Goal: Task Accomplishment & Management: Manage account settings

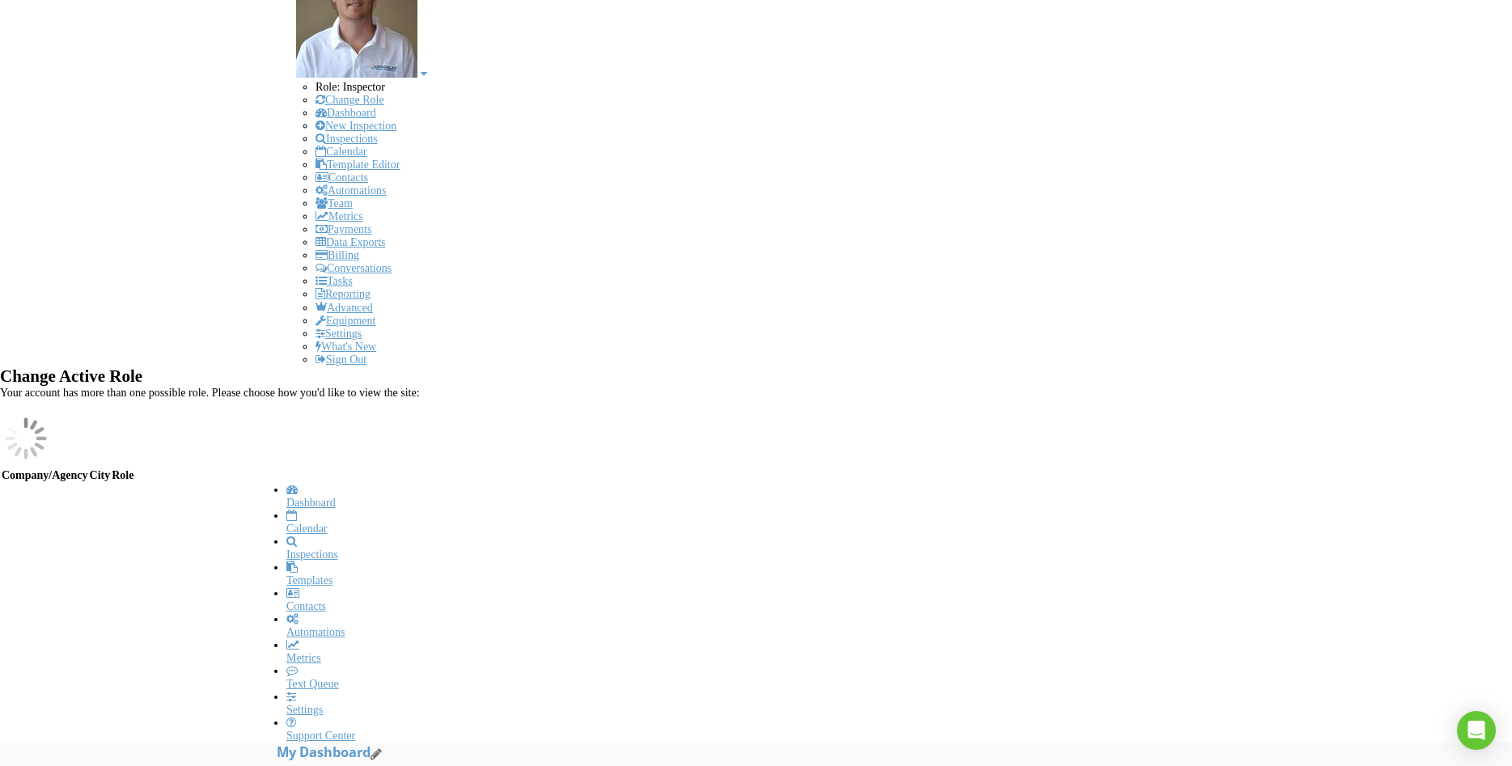
scroll to position [1999, 1513]
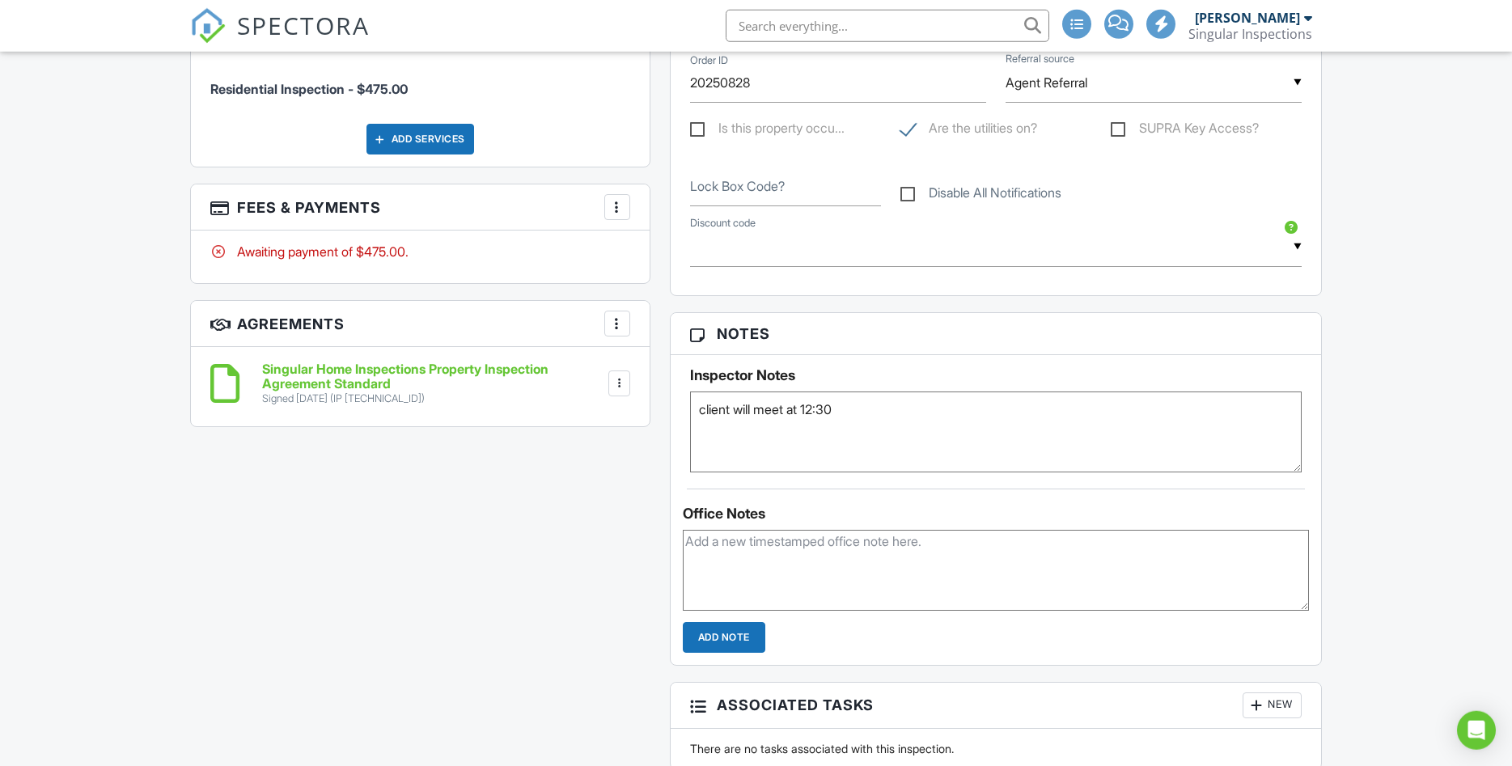
scroll to position [688, 0]
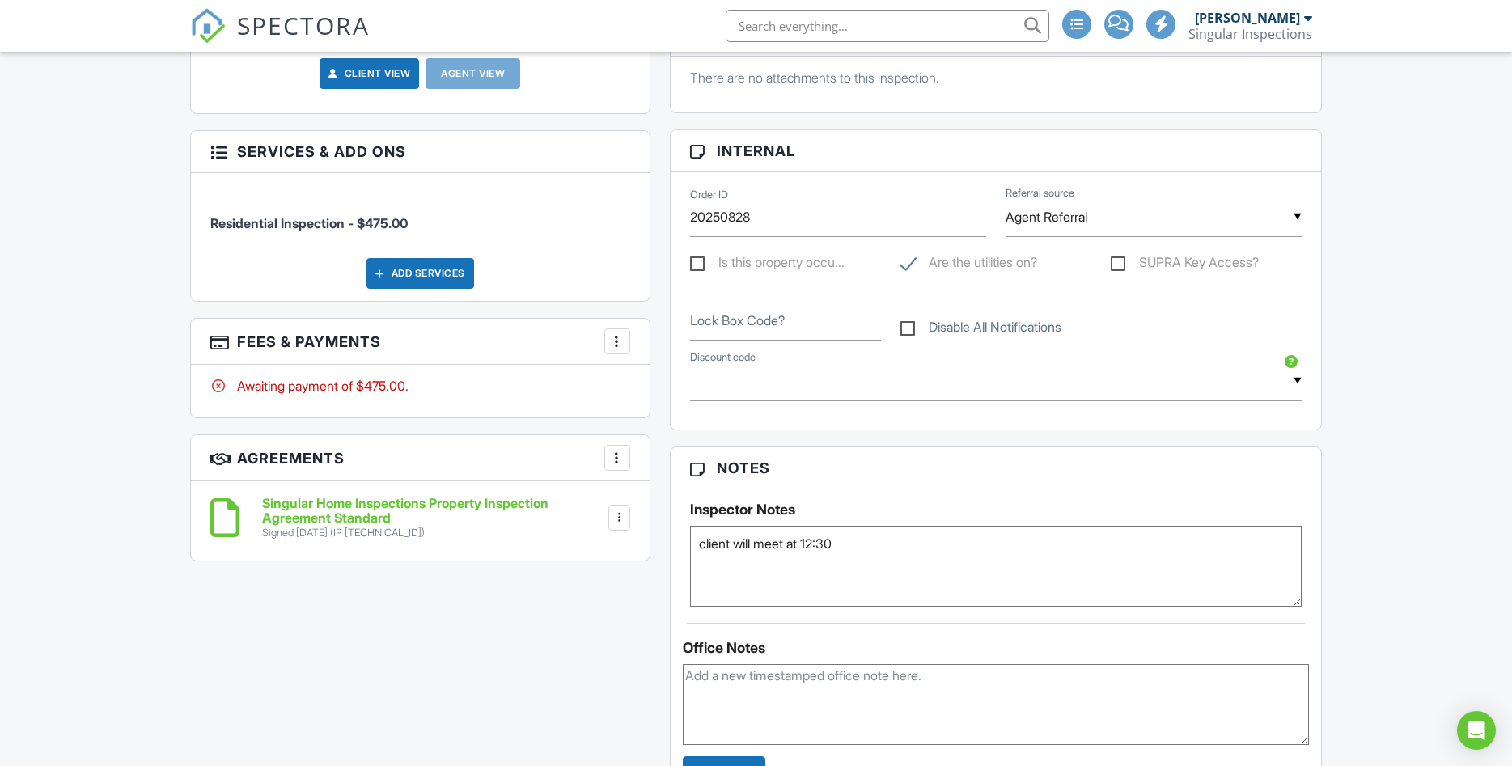
click at [613, 334] on div at bounding box center [617, 341] width 16 height 16
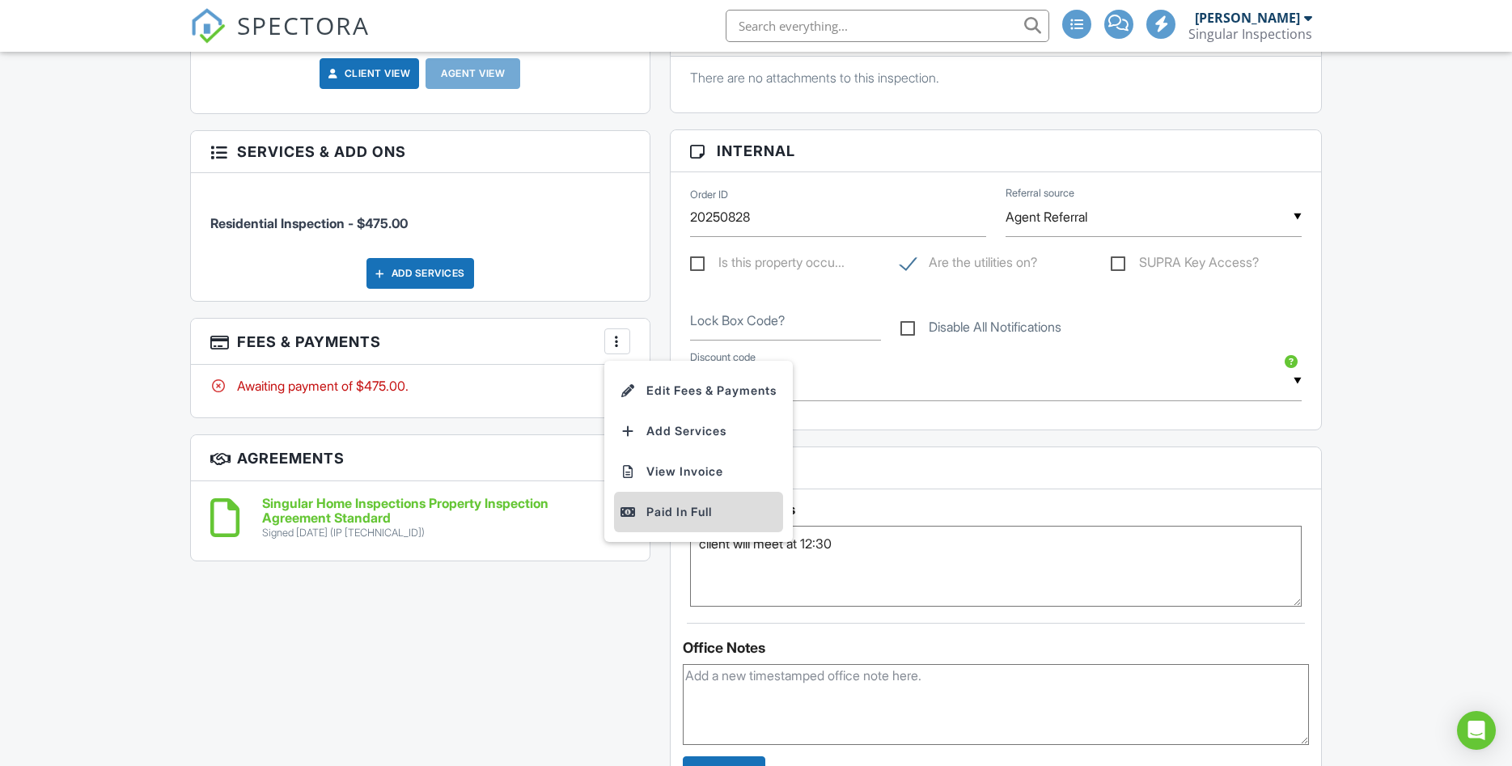
click at [656, 518] on div "Paid In Full" at bounding box center [698, 511] width 156 height 19
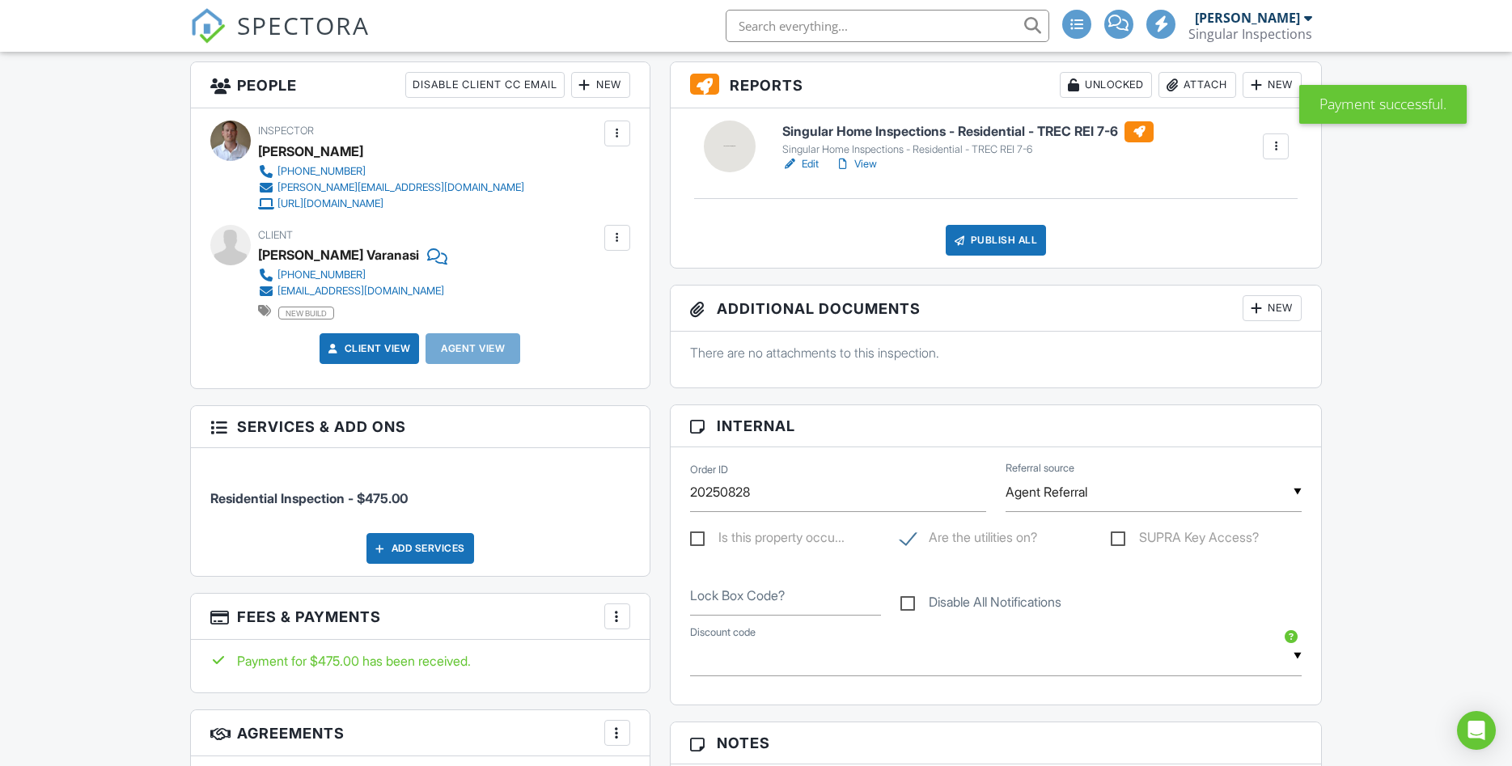
scroll to position [550, 0]
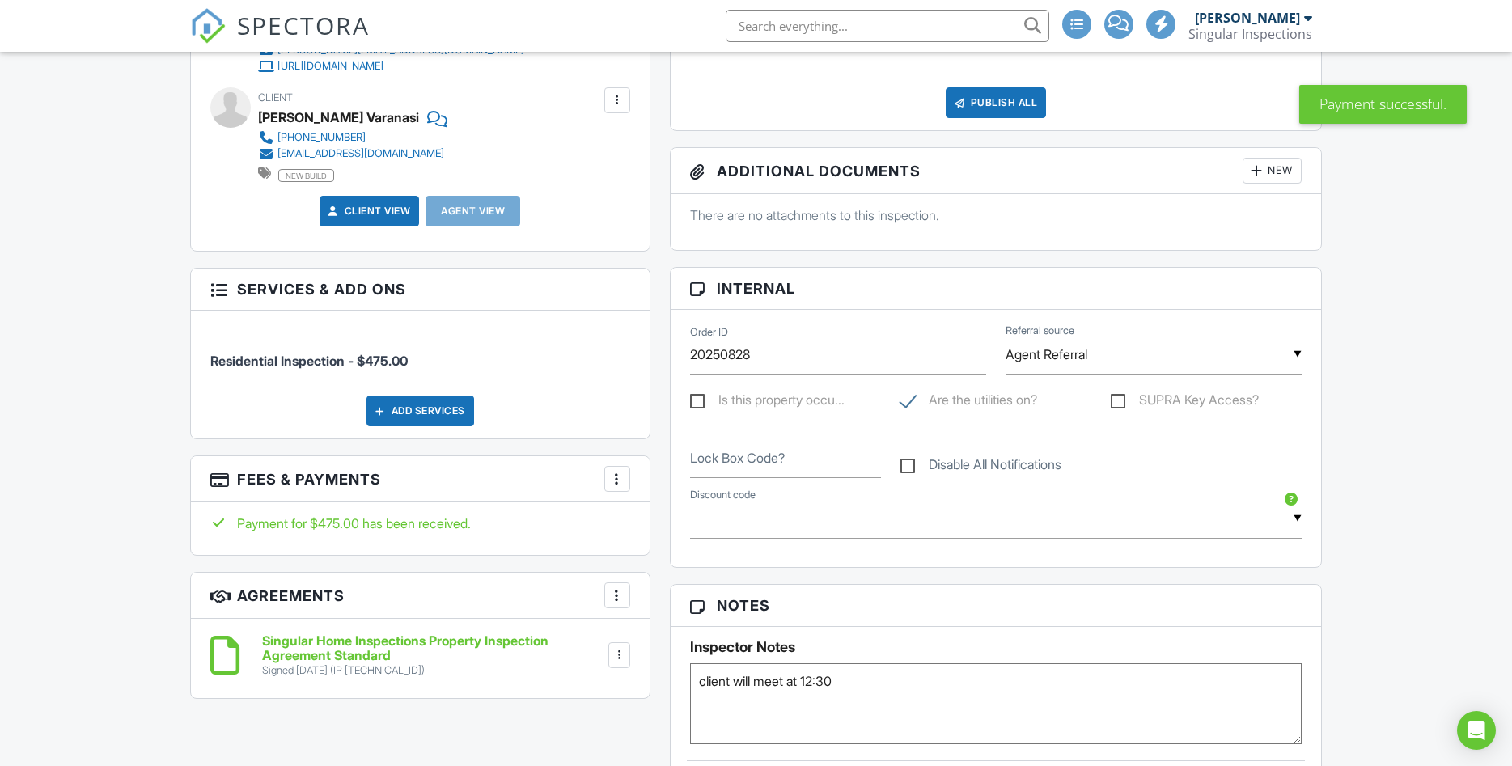
click at [618, 487] on div at bounding box center [617, 479] width 16 height 16
click at [644, 524] on li "Edit Fees & Payments" at bounding box center [698, 528] width 169 height 40
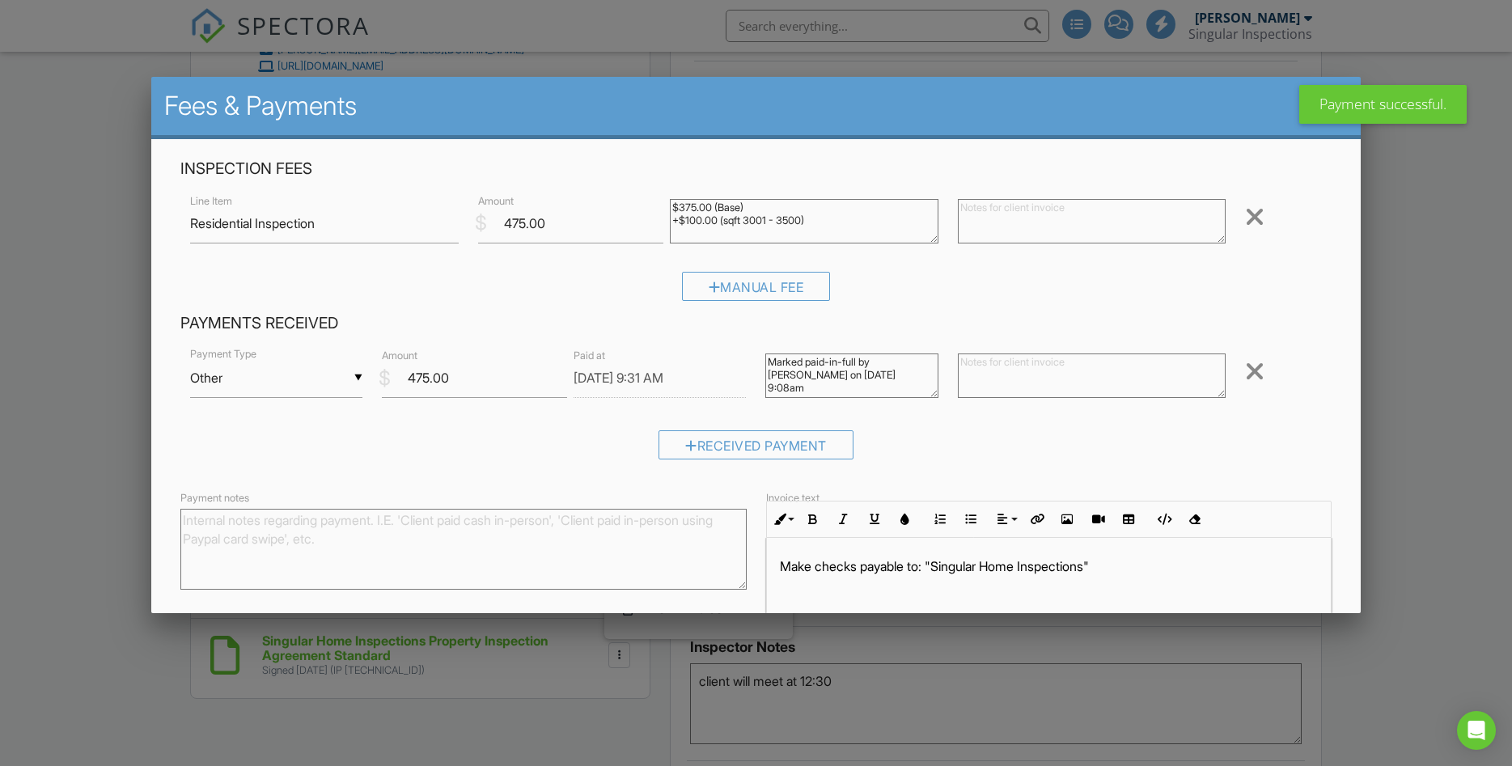
click at [992, 388] on textarea at bounding box center [1092, 376] width 269 height 44
type textarea "via zelle"
click at [1278, 438] on div "Received Payment" at bounding box center [755, 450] width 1151 height 41
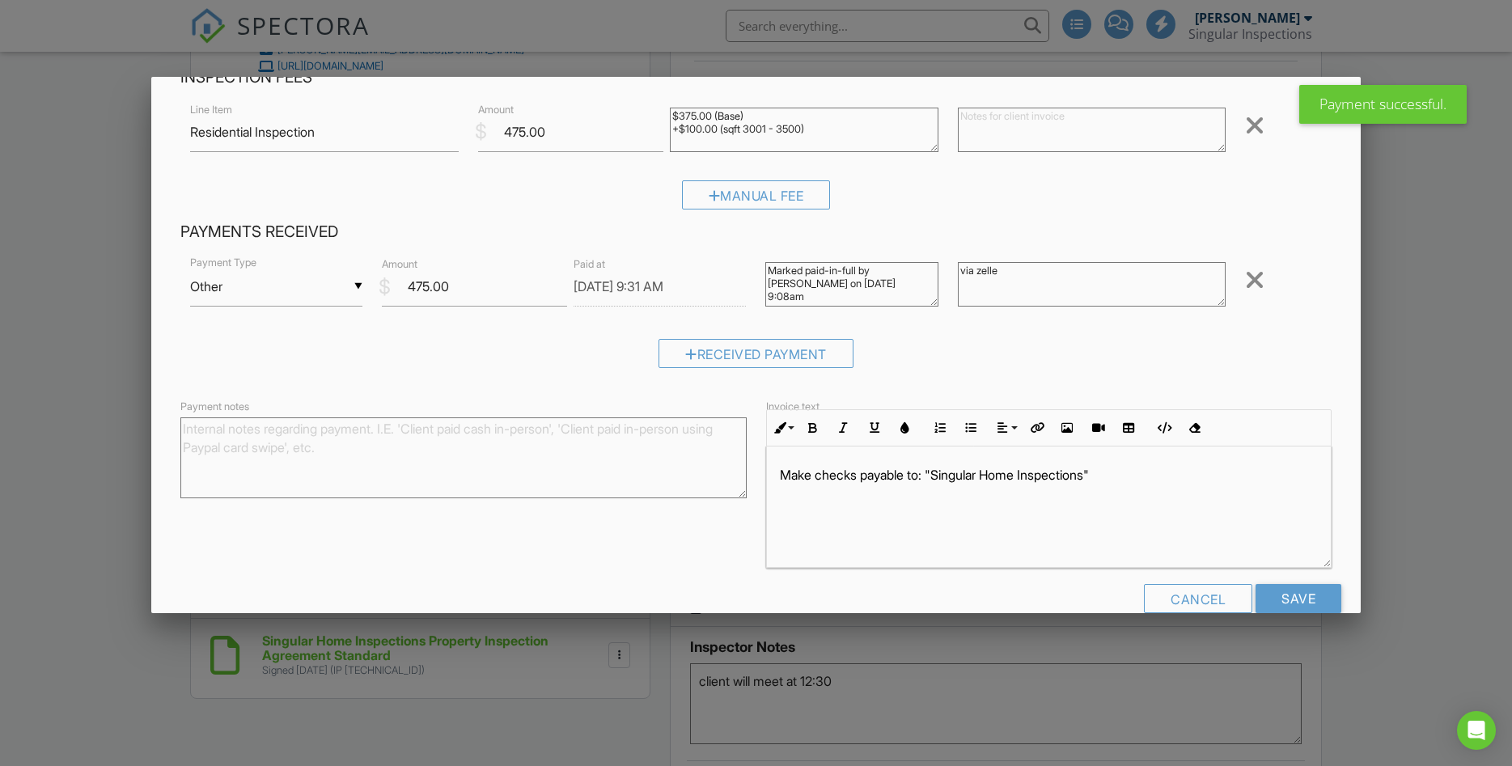
scroll to position [121, 0]
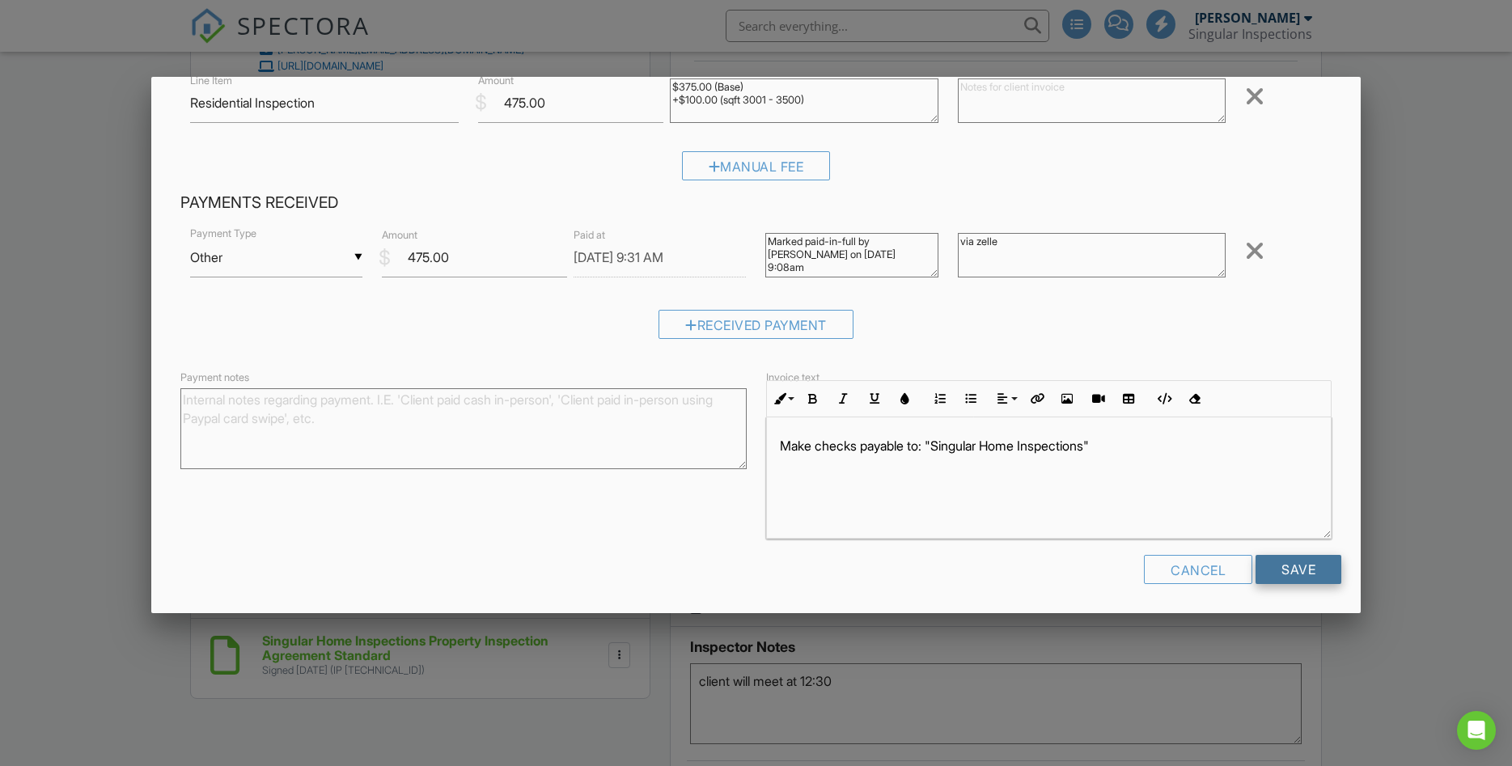
click at [1307, 574] on input "Save" at bounding box center [1299, 569] width 86 height 29
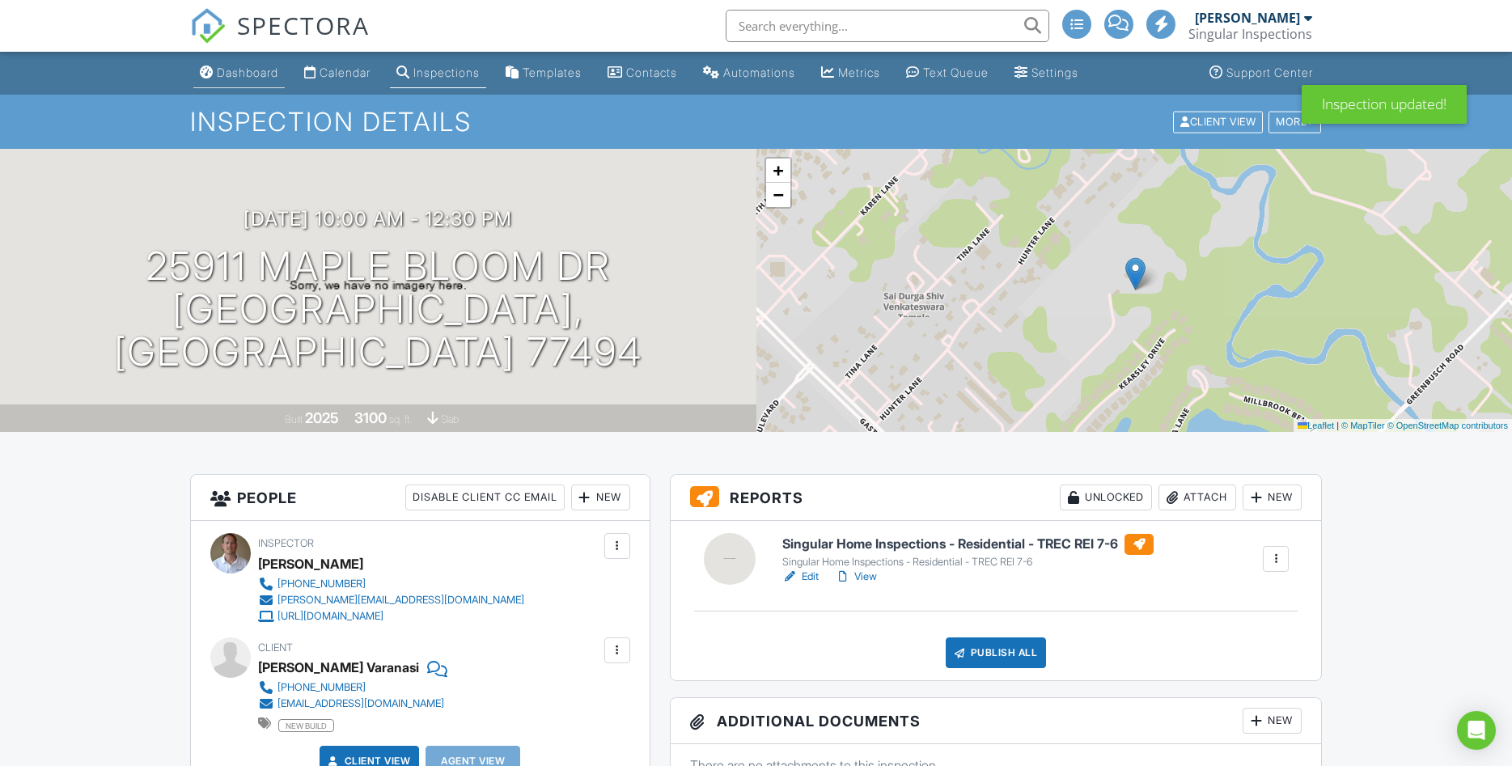
click at [228, 71] on div "Dashboard" at bounding box center [247, 73] width 61 height 14
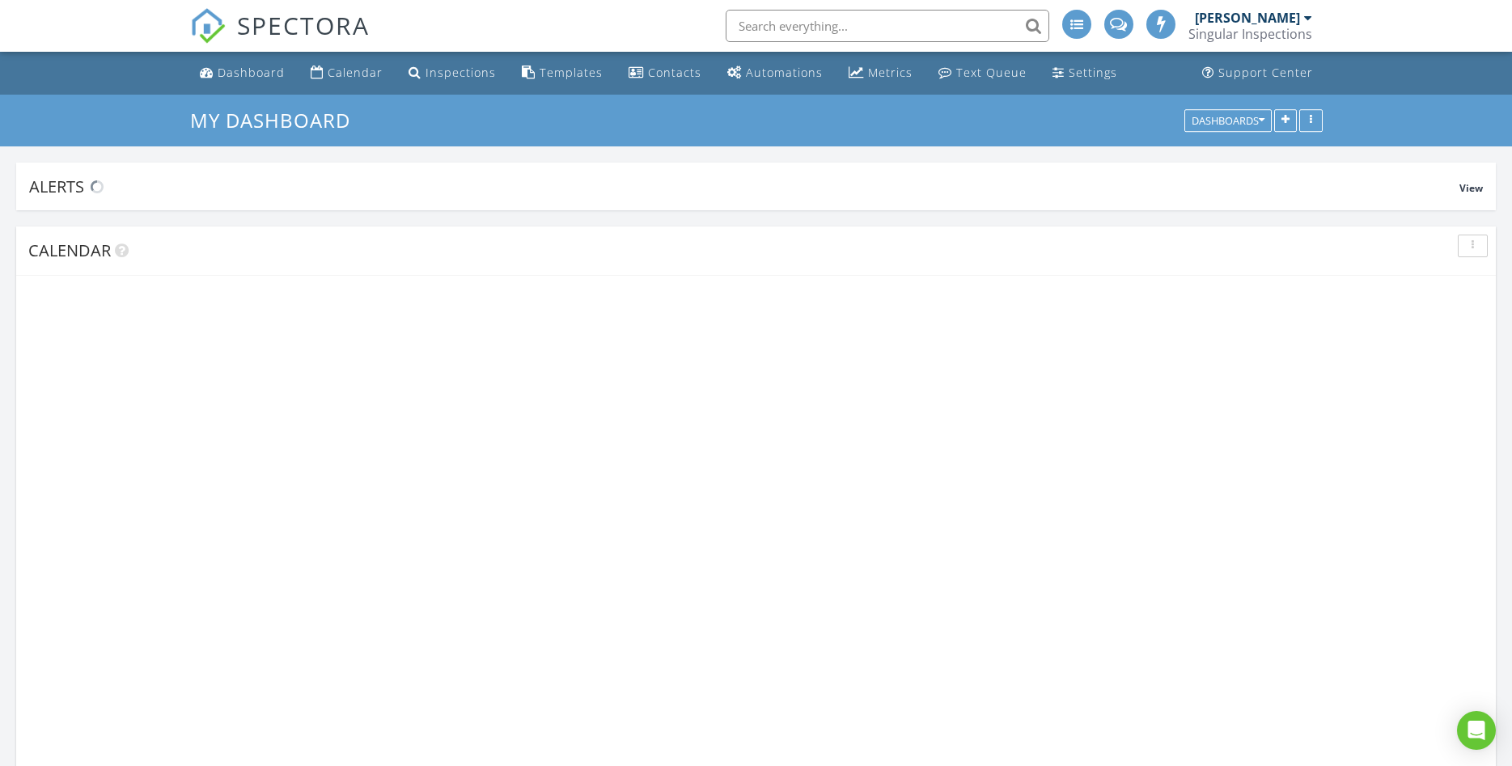
scroll to position [1999, 1513]
